Goal: Task Accomplishment & Management: Complete application form

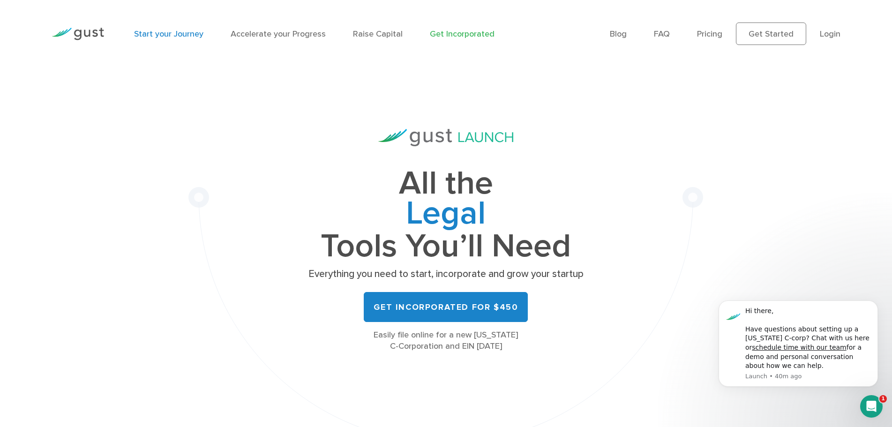
click at [185, 34] on link "Start your Journey" at bounding box center [168, 34] width 69 height 10
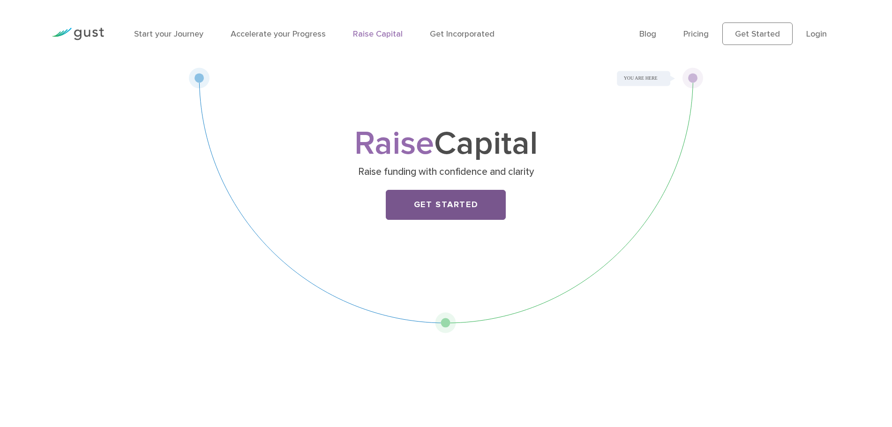
click at [453, 199] on link "Get Started" at bounding box center [446, 205] width 120 height 30
